Goal: Information Seeking & Learning: Learn about a topic

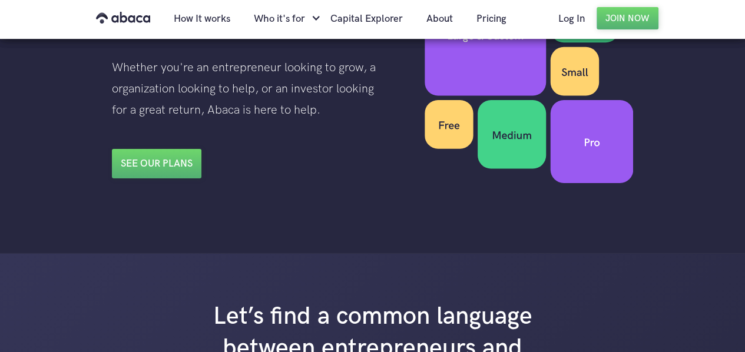
scroll to position [1884, 0]
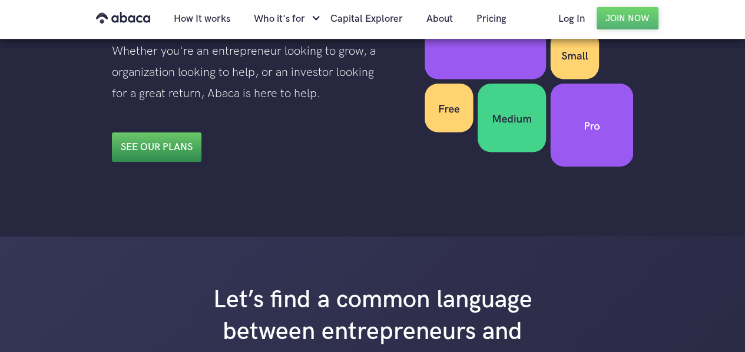
click at [191, 141] on link "See our plans" at bounding box center [156, 146] width 89 height 29
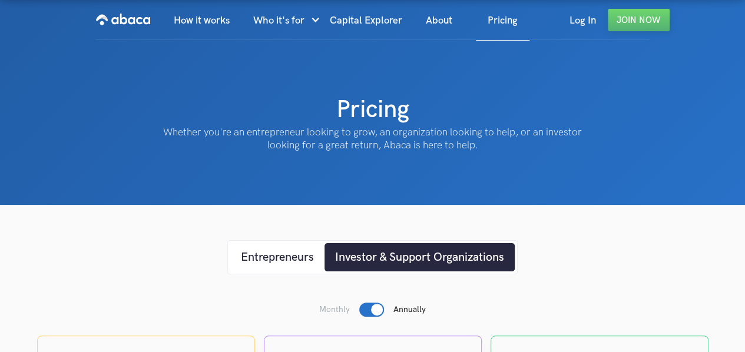
click at [286, 241] on div "Entrepreneurs Investor & Support Organizations" at bounding box center [372, 257] width 290 height 34
click at [287, 245] on link "Entrepreneurs" at bounding box center [277, 257] width 94 height 28
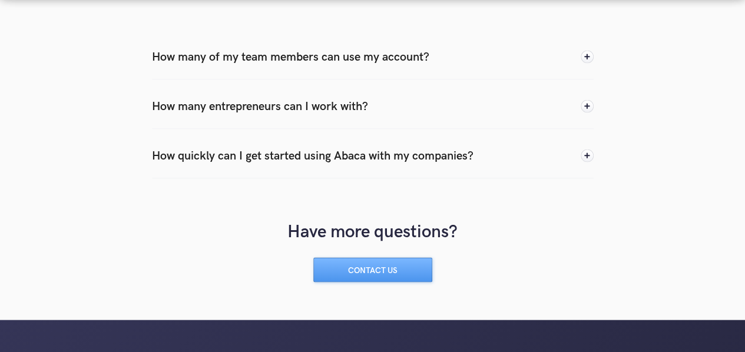
scroll to position [1119, 0]
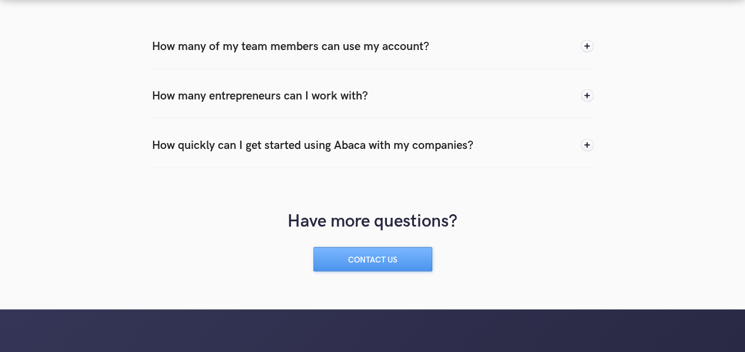
click at [330, 56] on div "How many of my team members can use my account?" at bounding box center [373, 47] width 442 height 46
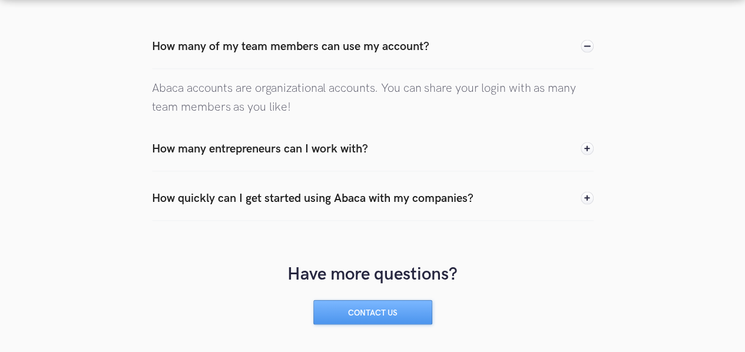
click at [321, 154] on div "How many entrepreneurs can I work with?" at bounding box center [260, 149] width 216 height 18
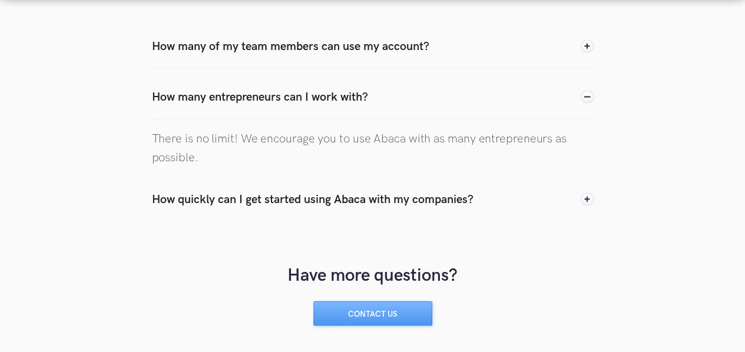
click at [321, 200] on div "How quickly can I get started using Abaca with my companies?" at bounding box center [312, 200] width 321 height 18
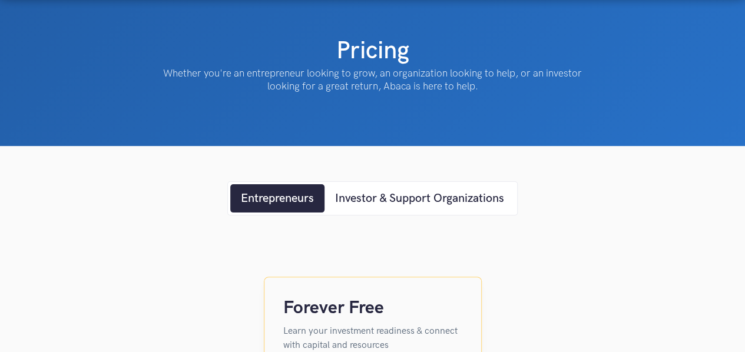
scroll to position [0, 0]
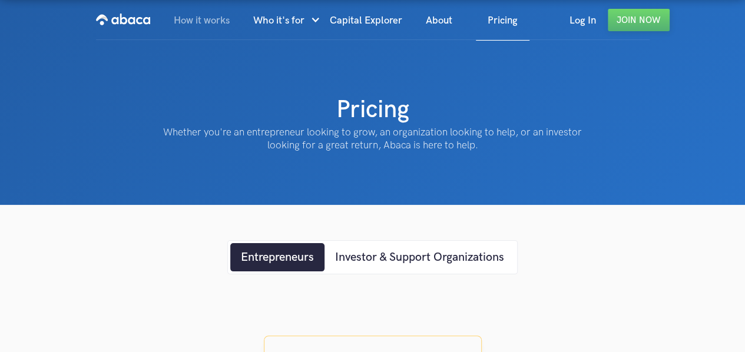
click at [224, 21] on link "How it works" at bounding box center [201, 21] width 79 height 40
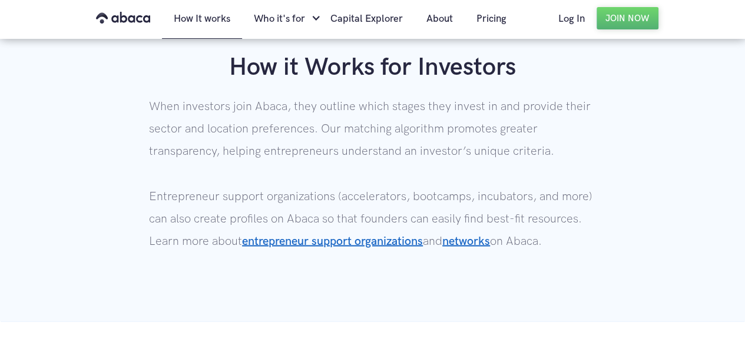
scroll to position [1001, 0]
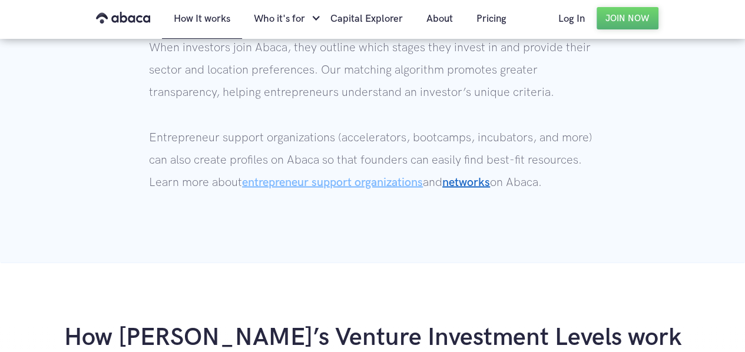
click at [374, 182] on link "entrepreneur support organizations" at bounding box center [332, 182] width 181 height 14
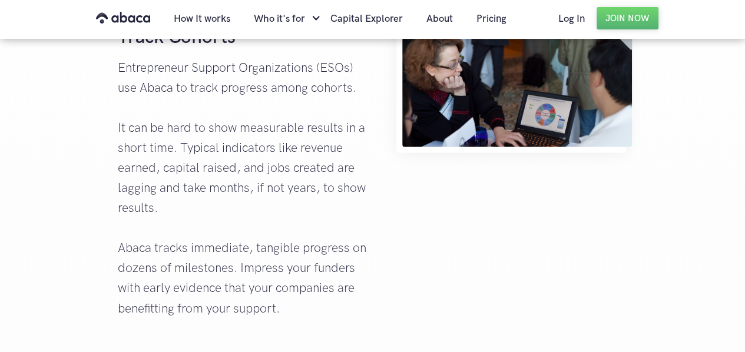
scroll to position [824, 0]
